Goal: Information Seeking & Learning: Learn about a topic

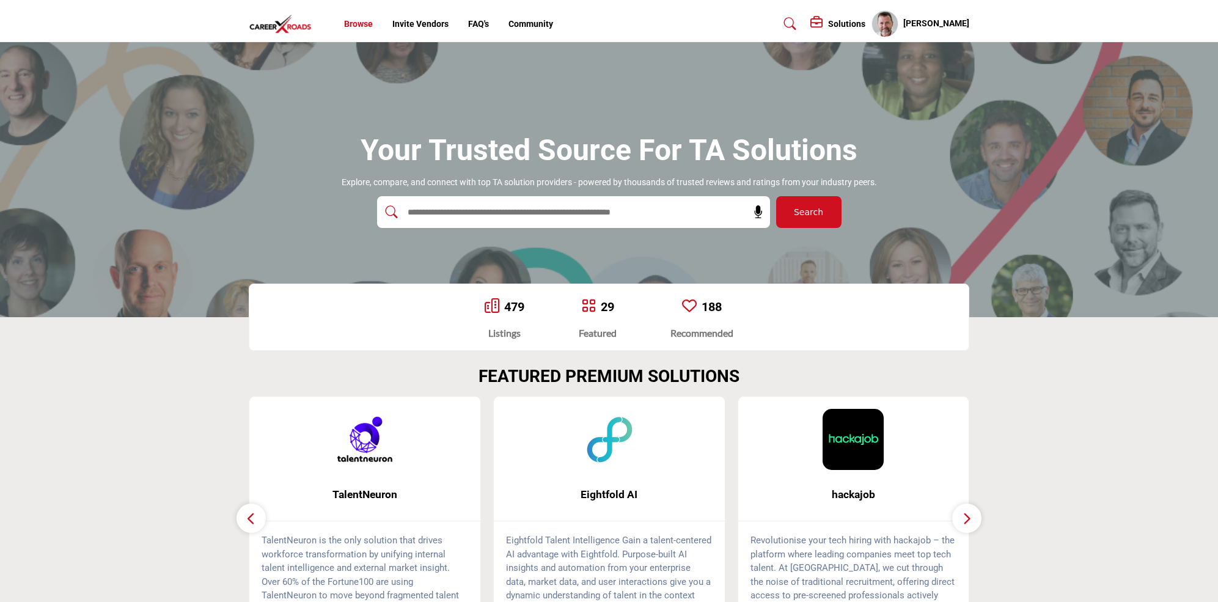
click at [362, 23] on link "Browse" at bounding box center [358, 24] width 29 height 10
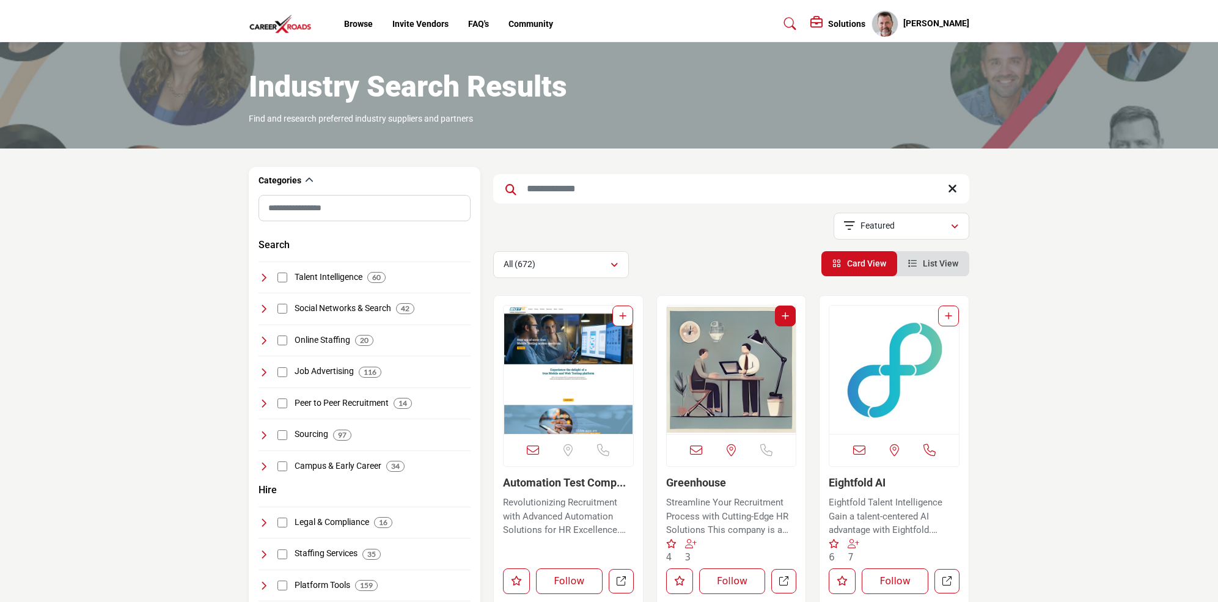
click at [576, 192] on input "Search Keyword" at bounding box center [731, 188] width 476 height 29
type input "*****"
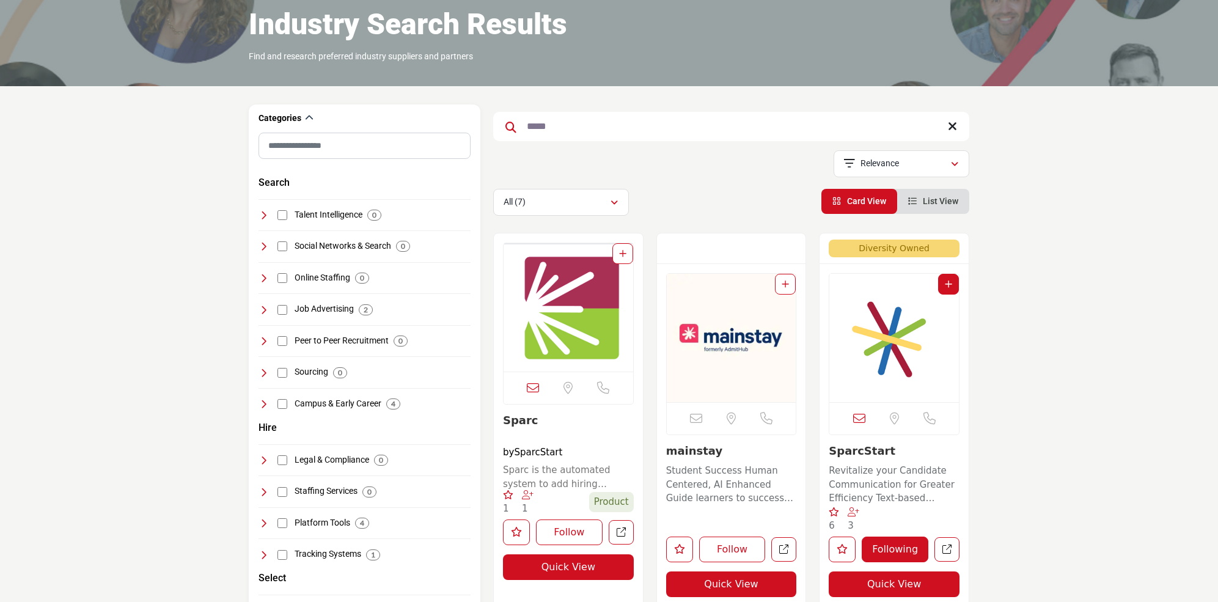
scroll to position [122, 0]
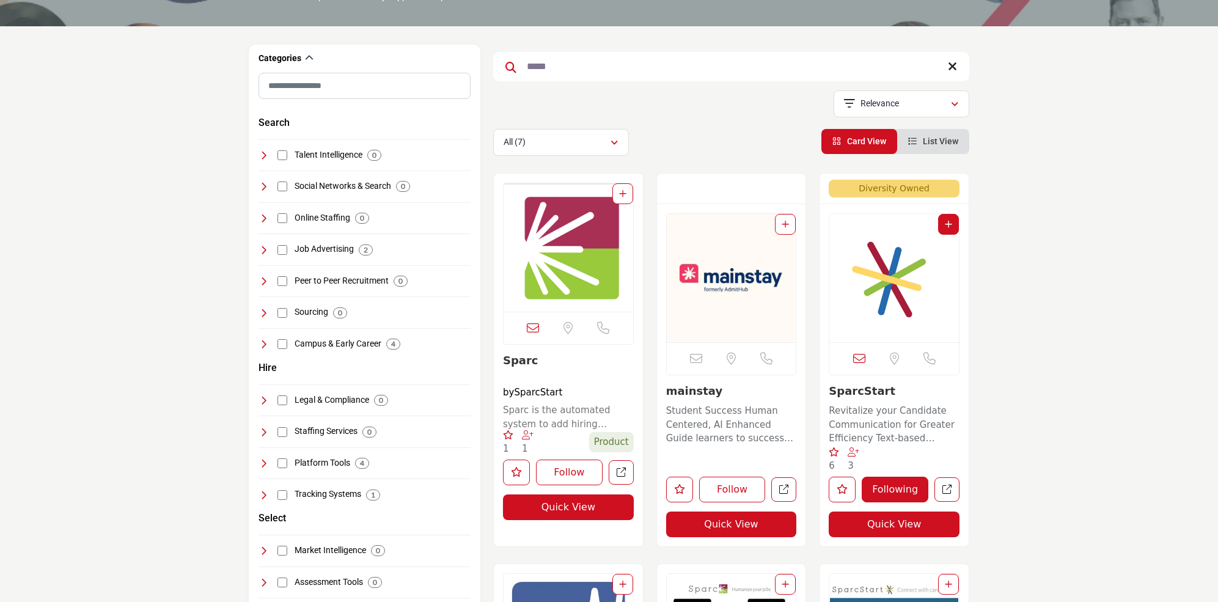
click at [869, 393] on link "SparcStart" at bounding box center [862, 391] width 67 height 13
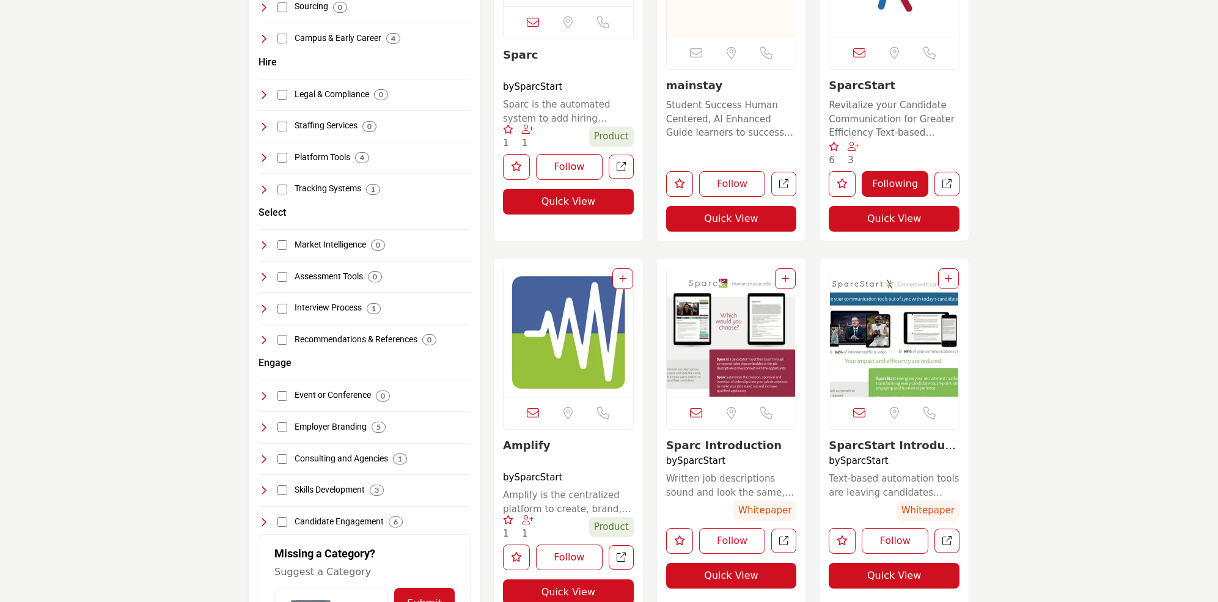
scroll to position [547, 0]
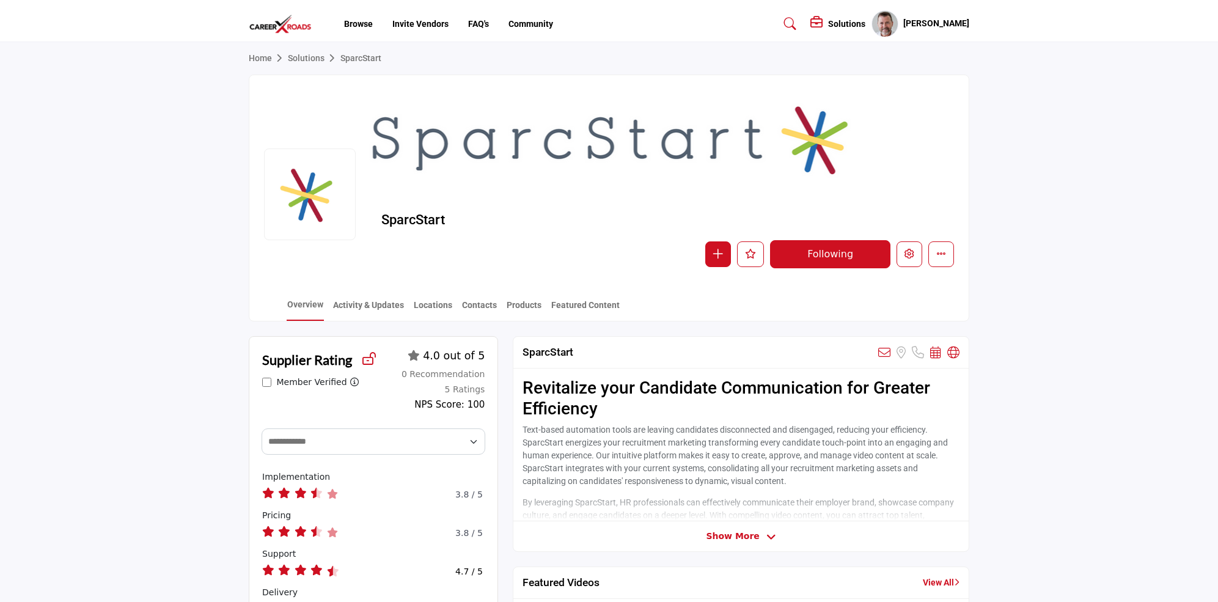
click at [198, 230] on section "Home Solutions SparcStart SparcStart" at bounding box center [609, 181] width 1218 height 279
click at [142, 157] on section "Home Solutions SparcStart SparcStart" at bounding box center [609, 181] width 1218 height 279
